Goal: Complete application form

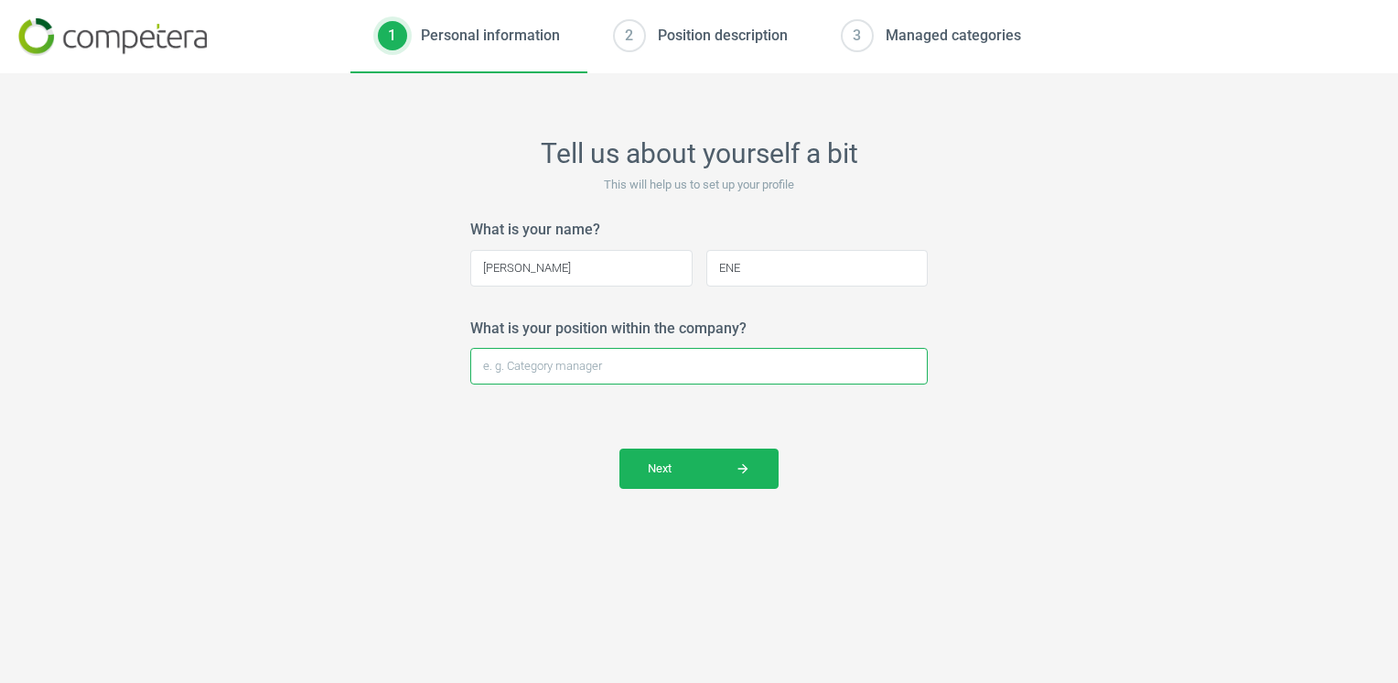
click at [685, 360] on input "What is your position within the company?" at bounding box center [699, 366] width 458 height 37
type input "Offer Director"
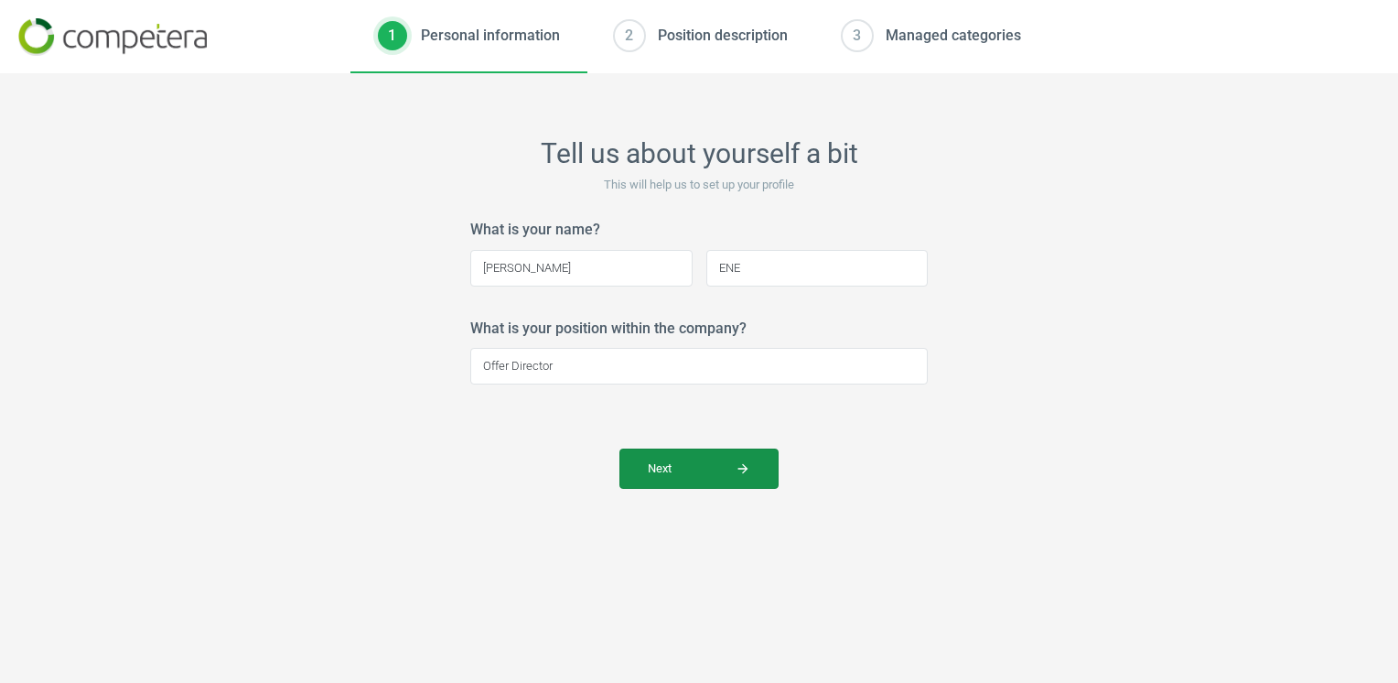
click at [712, 463] on span "Next arrow_forward" at bounding box center [699, 468] width 102 height 16
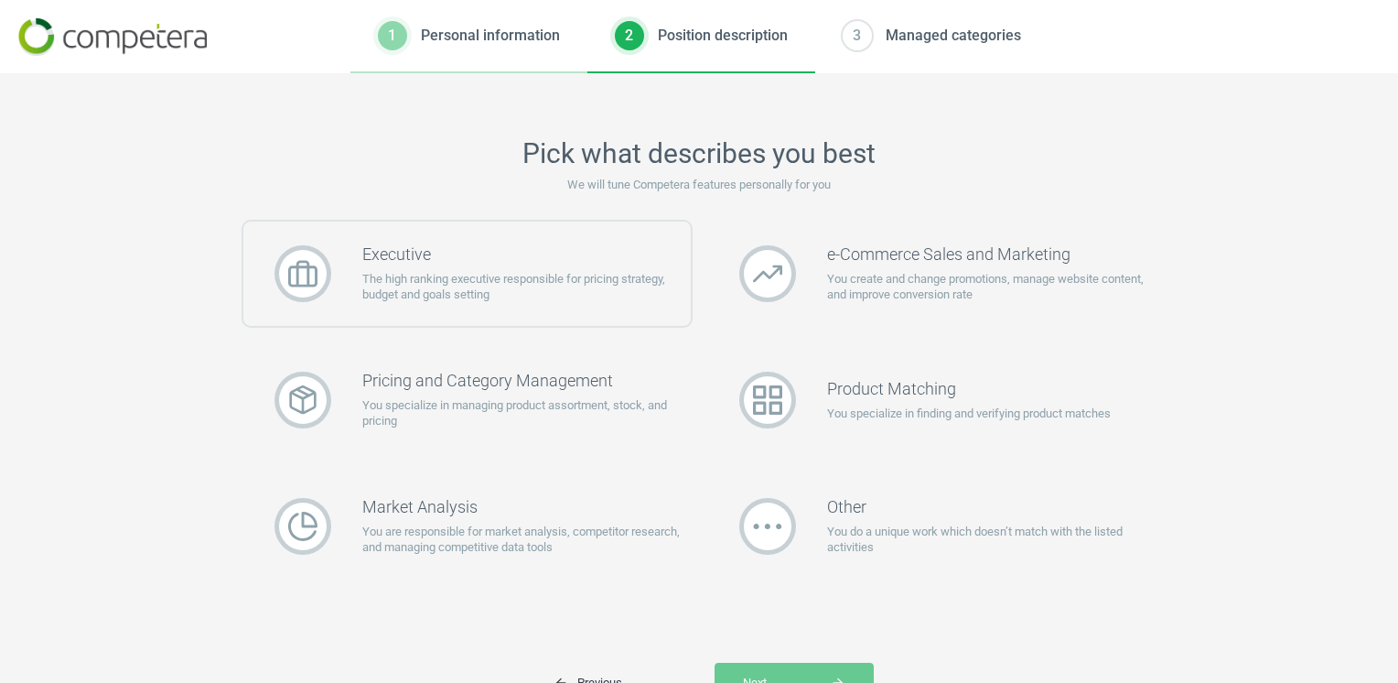
click at [437, 296] on p "The high ranking executive responsible for pricing strategy, budget and goals s…" at bounding box center [526, 287] width 329 height 33
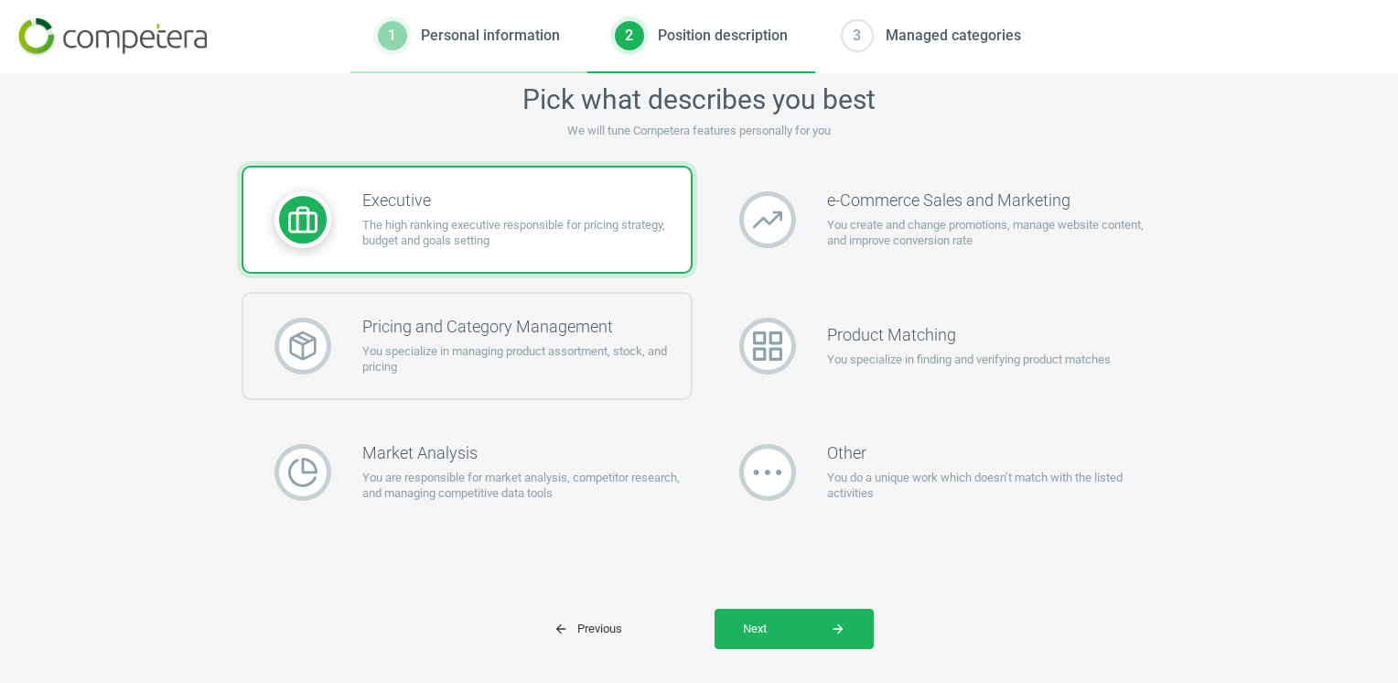
scroll to position [83, 0]
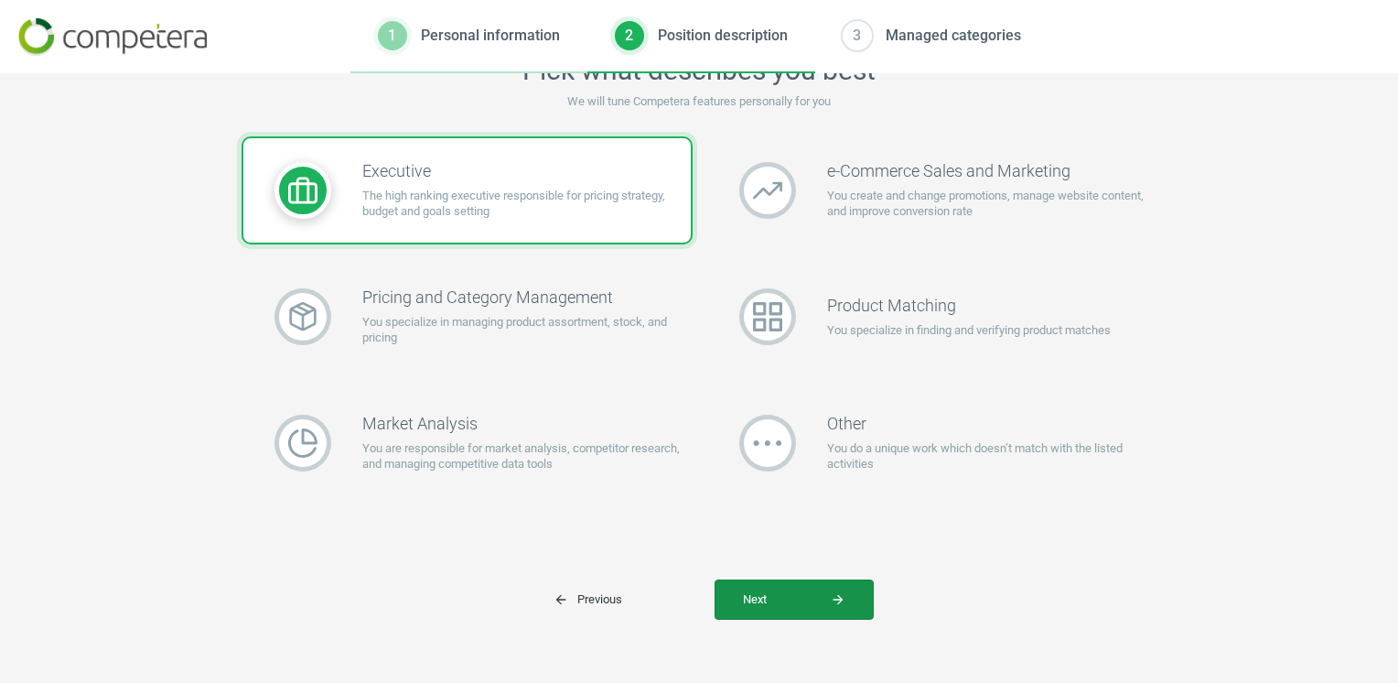
click at [762, 588] on button "Next arrow_forward" at bounding box center [794, 599] width 159 height 40
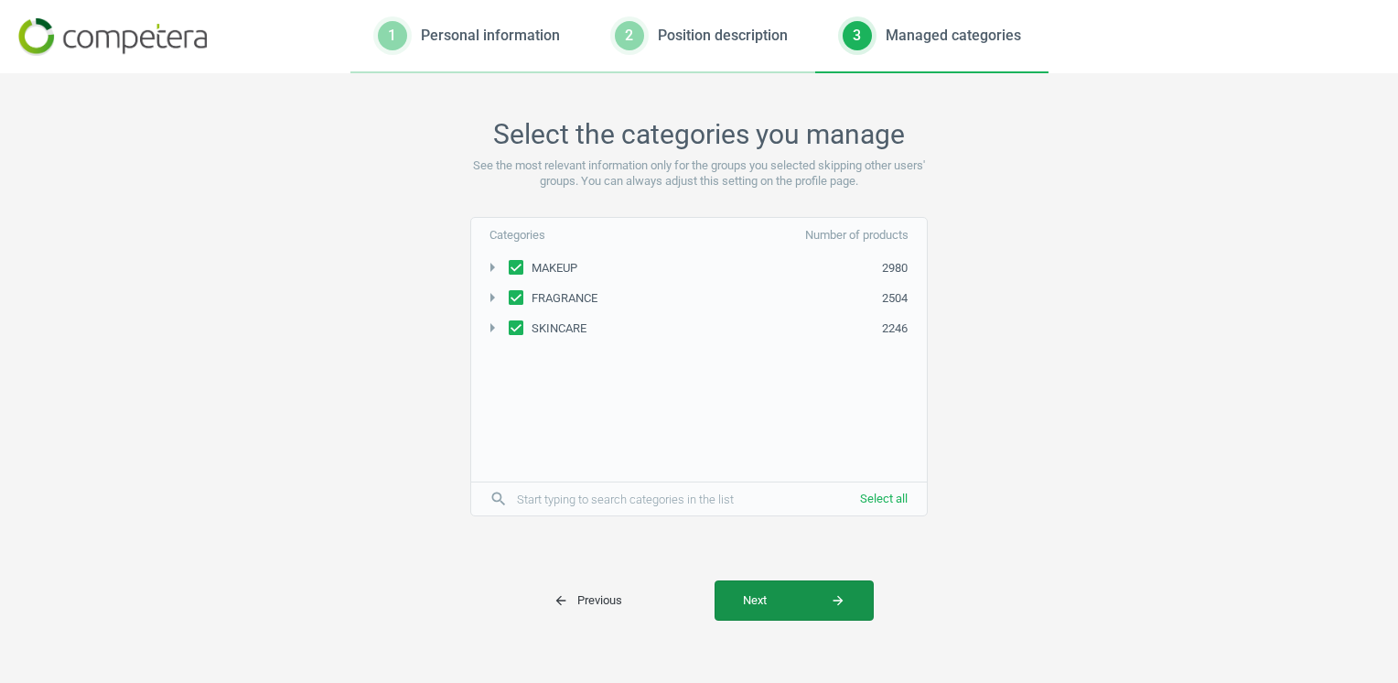
click at [804, 602] on span "Next arrow_forward" at bounding box center [794, 600] width 102 height 16
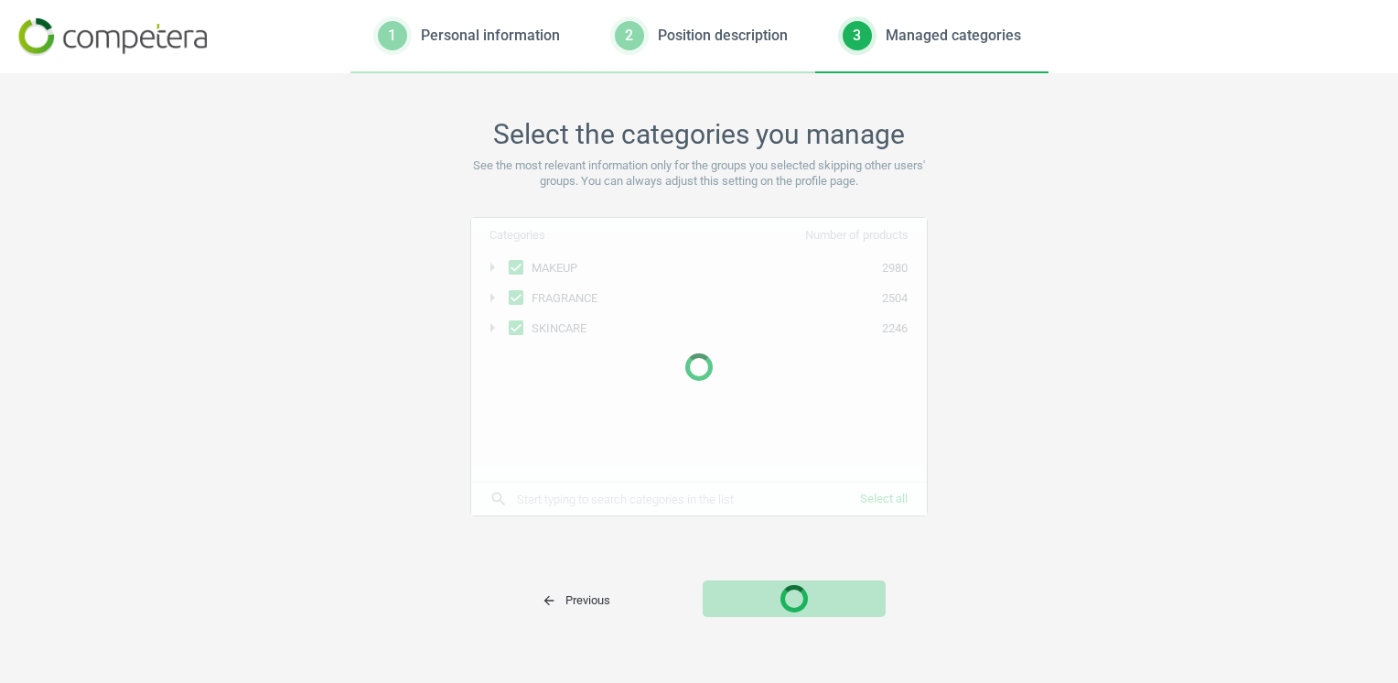
scroll to position [0, 0]
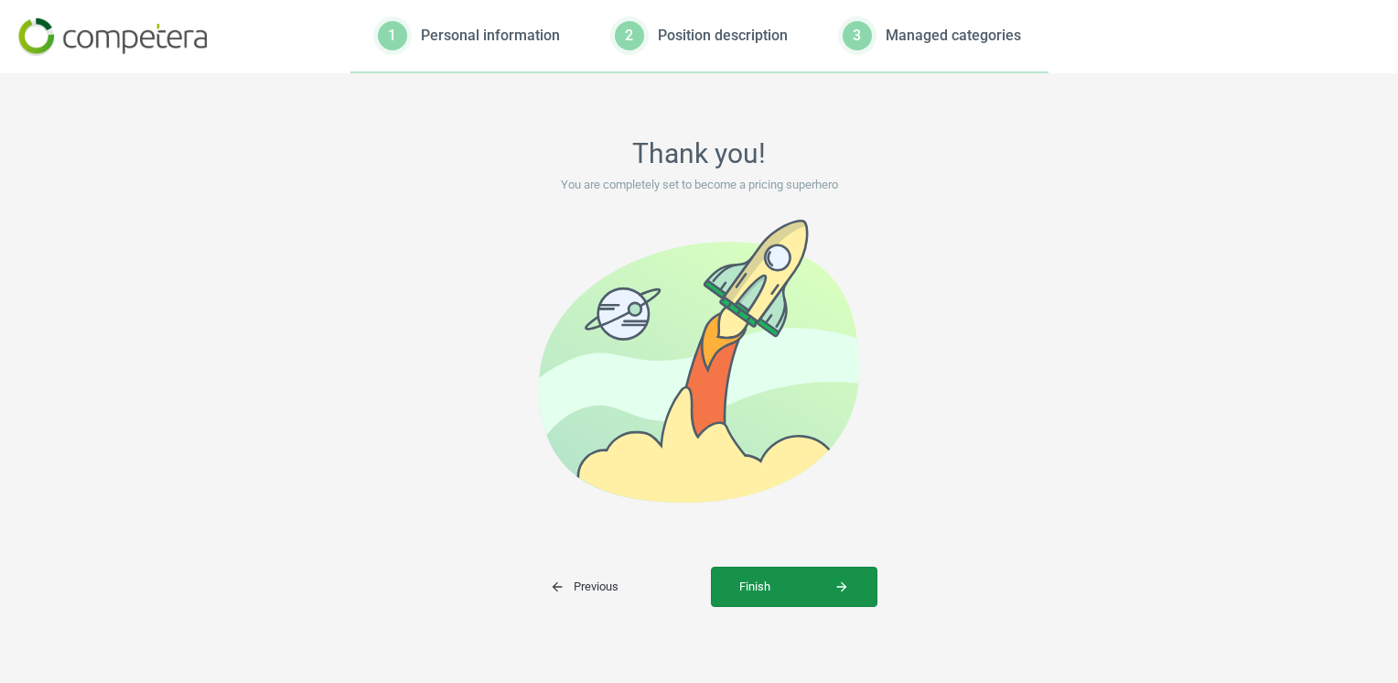
click at [789, 591] on span "Finish arrow_forward" at bounding box center [794, 586] width 110 height 16
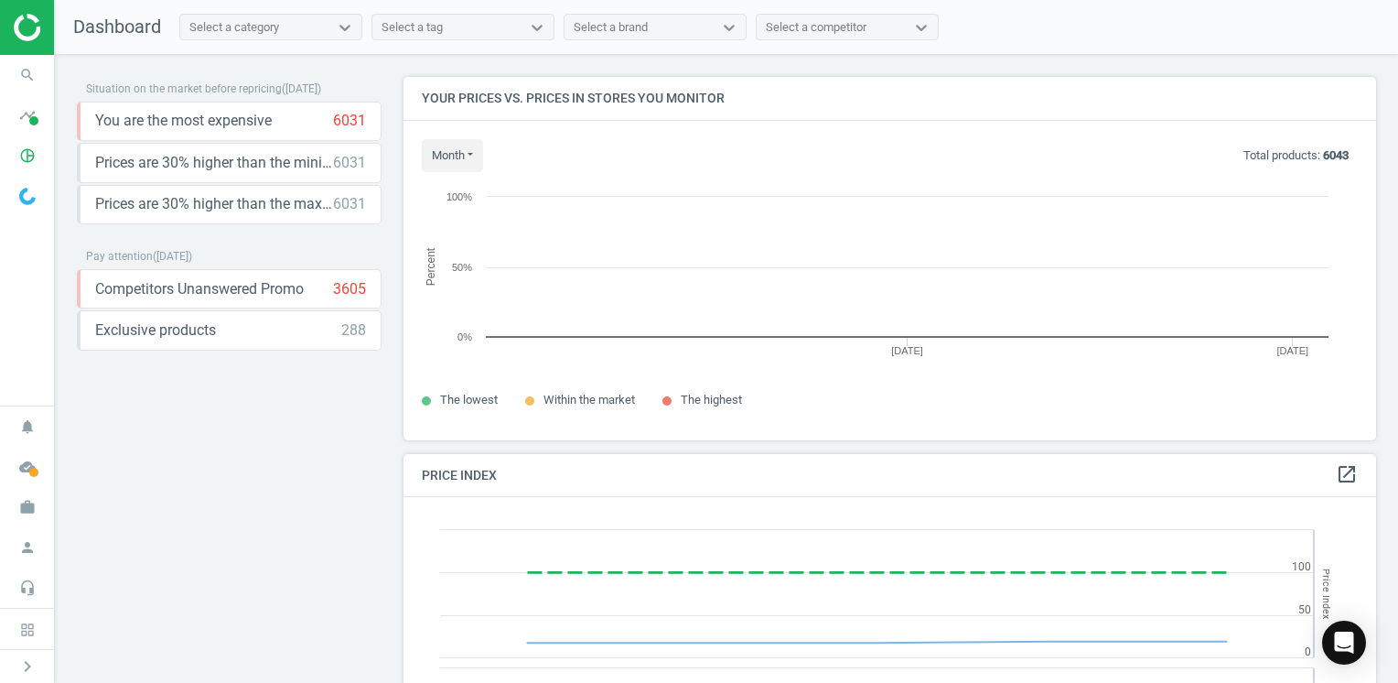
scroll to position [449, 987]
